Goal: Information Seeking & Learning: Learn about a topic

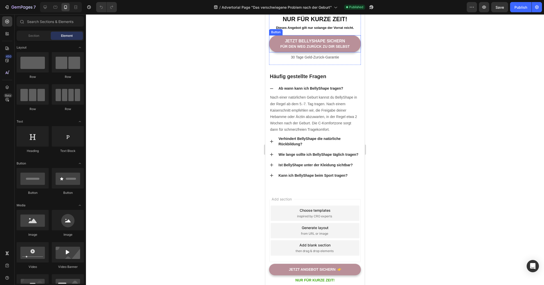
scroll to position [1523, 0]
click at [272, 139] on icon at bounding box center [272, 141] width 4 height 4
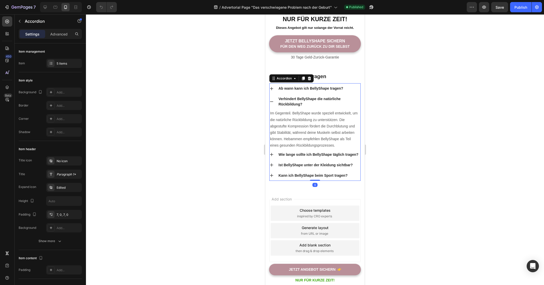
click at [270, 152] on icon at bounding box center [272, 154] width 4 height 4
click at [272, 165] on icon at bounding box center [272, 165] width 4 height 4
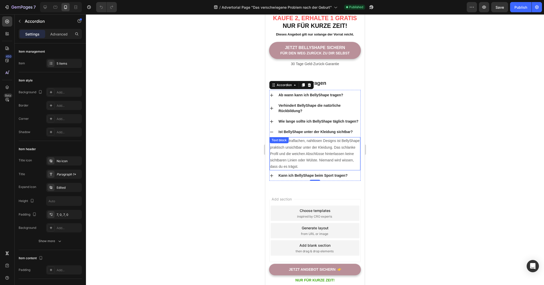
scroll to position [1517, 0]
click at [271, 175] on icon at bounding box center [272, 176] width 4 height 4
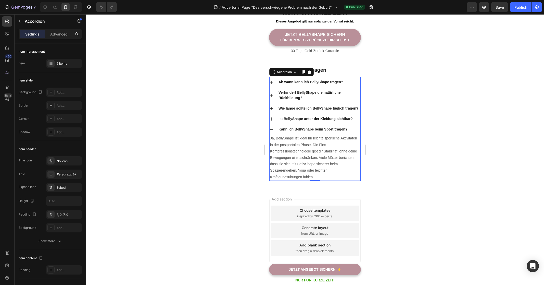
scroll to position [1523, 0]
click at [272, 131] on icon at bounding box center [272, 129] width 4 height 4
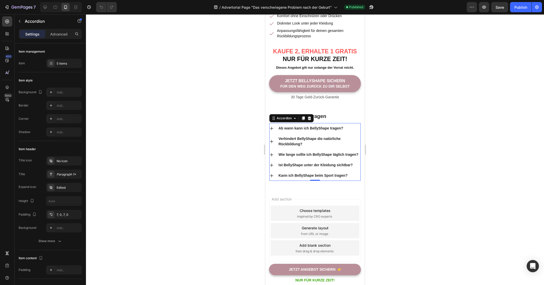
scroll to position [1484, 0]
click at [274, 174] on div "Kann ich BellyShape beim Sport tragen?" at bounding box center [315, 175] width 91 height 10
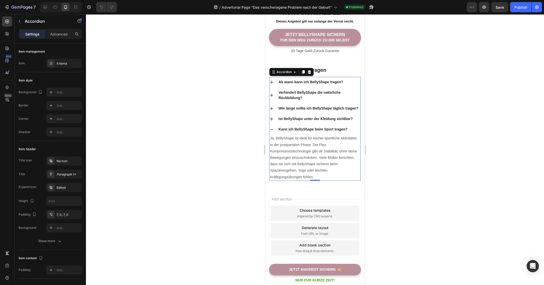
scroll to position [1523, 0]
click at [272, 131] on icon at bounding box center [272, 129] width 4 height 4
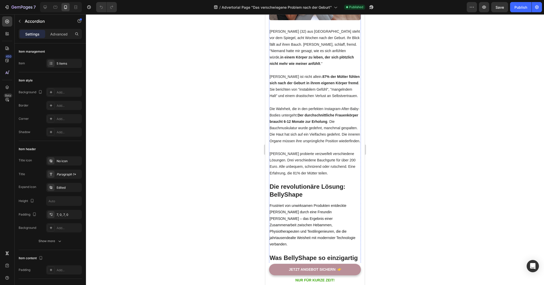
scroll to position [0, 0]
